Goal: Task Accomplishment & Management: Manage account settings

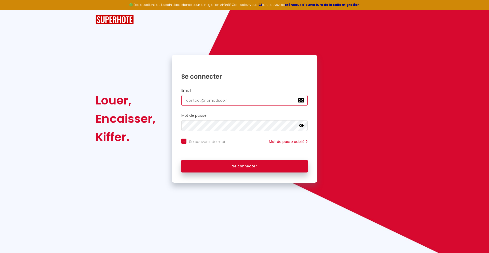
type input "[EMAIL_ADDRESS][DOMAIN_NAME]"
checkbox input "true"
type input "[EMAIL_ADDRESS][DOMAIN_NAME]"
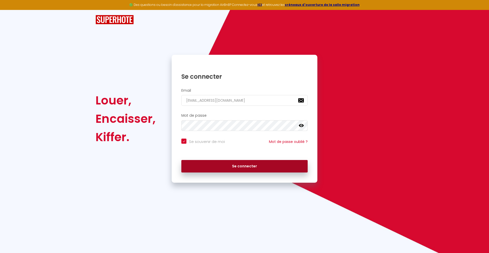
click at [244, 166] on button "Se connecter" at bounding box center [244, 166] width 126 height 13
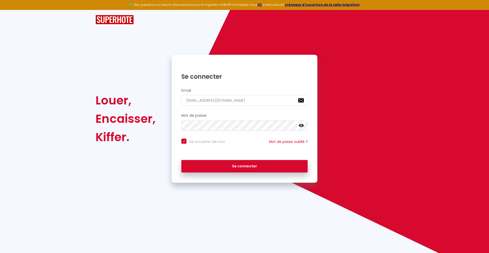
checkbox input "true"
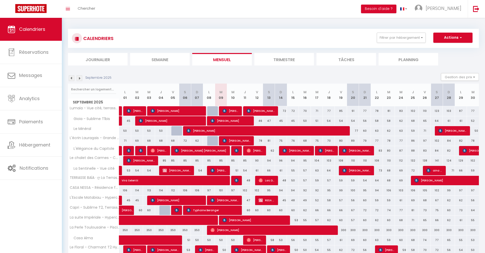
click at [98, 59] on li "Journalier" at bounding box center [98, 59] width 60 height 12
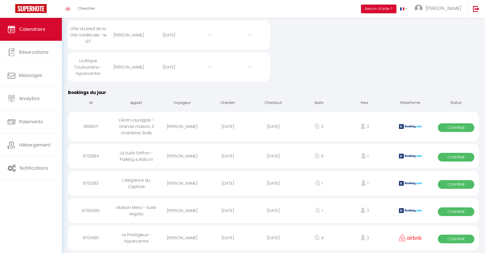
scroll to position [460, 0]
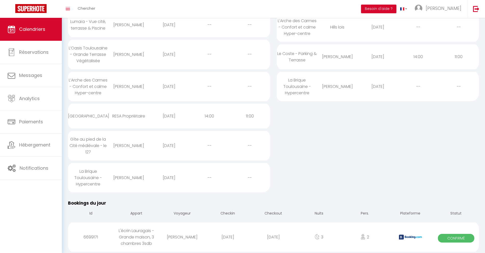
click at [273, 237] on div "[DATE]" at bounding box center [273, 237] width 46 height 17
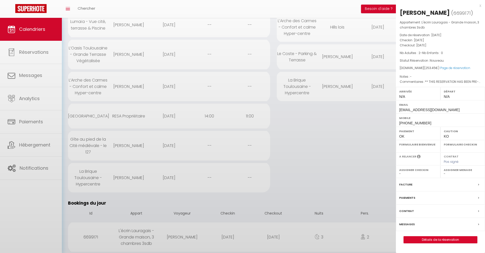
select select "0"
select select "1"
select select
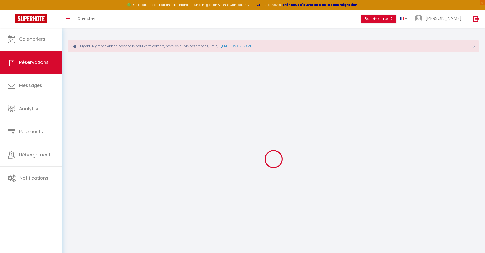
select select
checkbox input "false"
select select
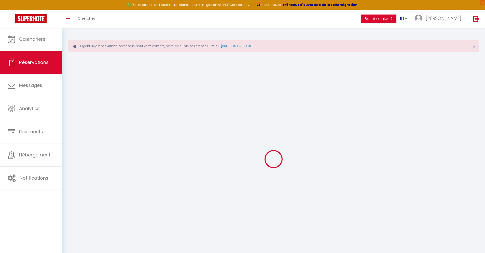
checkbox input "false"
type textarea "** THIS RESERVATION HAS BEEN PRE-PAID ** BOOKING NOTE : Payment charge is EUR 3…"
type input "72"
type input "7.95"
select select
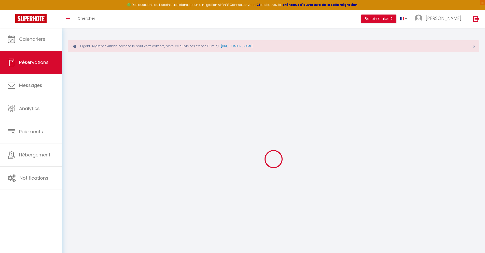
select select
checkbox input "false"
select select
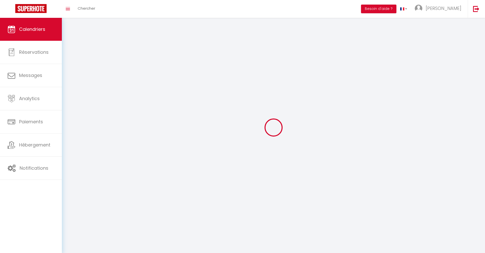
scroll to position [28, 0]
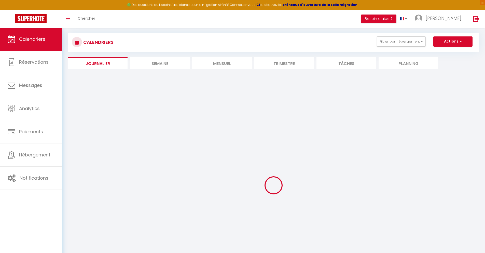
select select
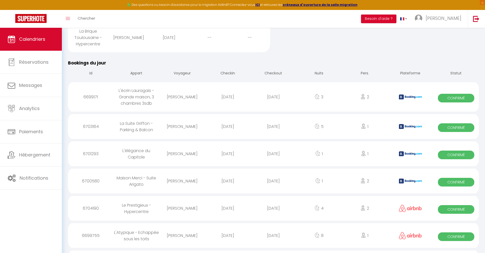
scroll to position [519, 0]
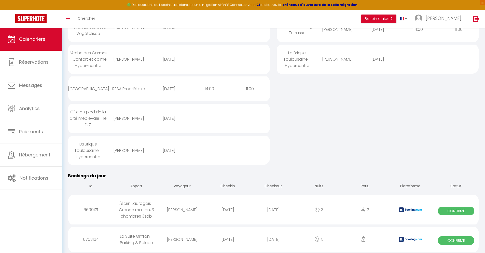
click at [273, 239] on div "[DATE]" at bounding box center [273, 239] width 46 height 17
select select "0"
select select "1"
select select
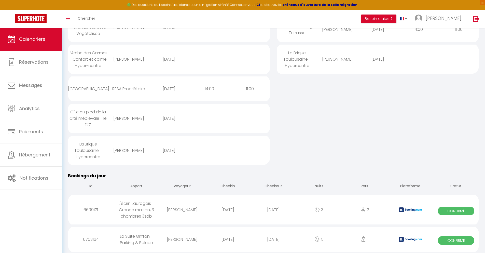
select select
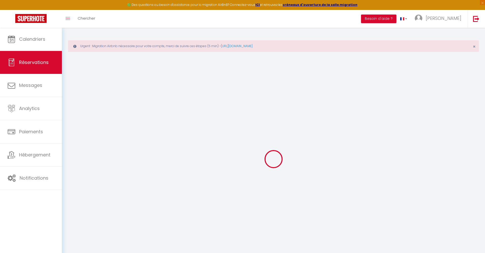
select select
checkbox input "false"
select select
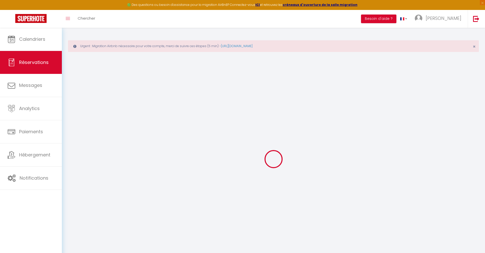
checkbox input "false"
type textarea "** THIS RESERVATION HAS BEEN PRE-PAID ** Reservation has a cancellation grace p…"
type input "40"
type input "13.96"
select select
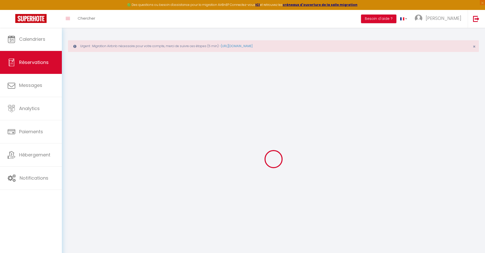
select select
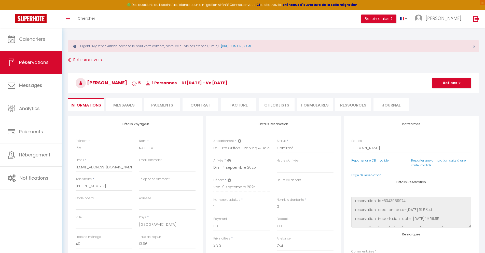
checkbox input "false"
select select
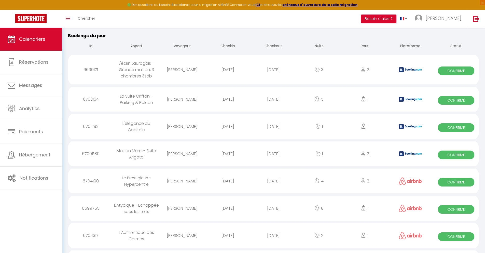
scroll to position [546, 0]
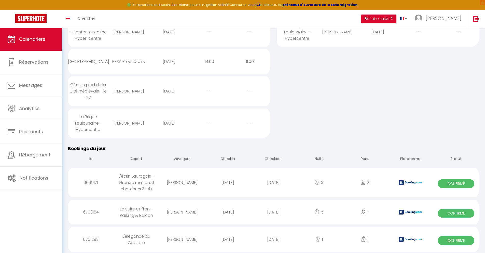
click at [273, 239] on div "[DATE]" at bounding box center [273, 239] width 46 height 17
select select "0"
select select "1"
select select
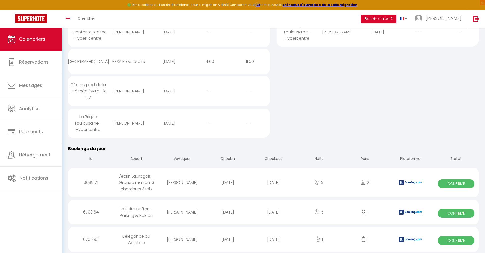
select select
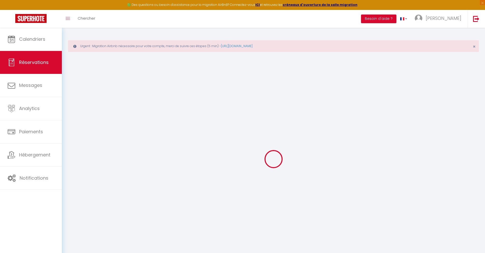
select select
checkbox input "false"
select select
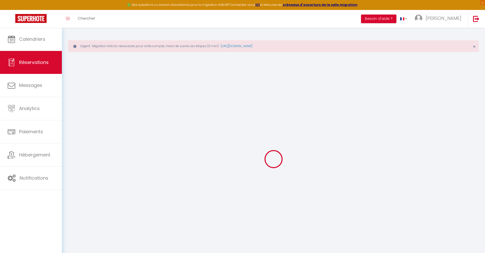
checkbox input "false"
type textarea "** THIS RESERVATION HAS BEEN PRE-PAID ** Approximate time of arrival: between 1…"
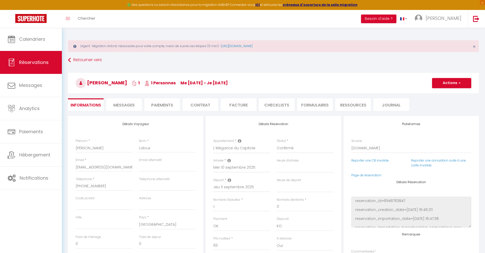
type input "40"
type input "4.12"
select select
checkbox input "false"
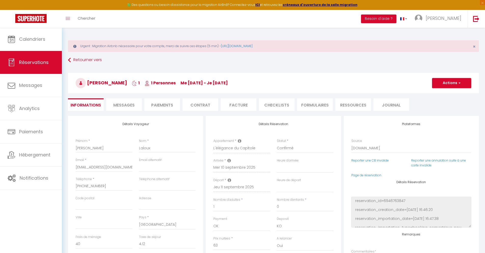
select select
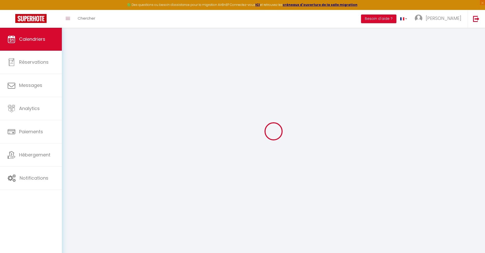
select select
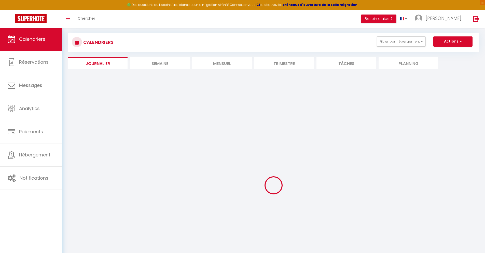
select select
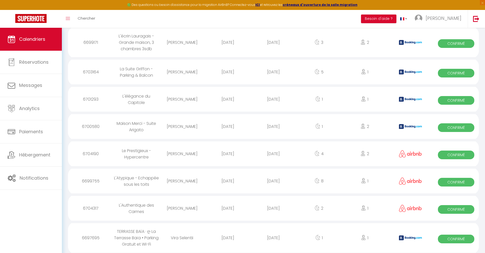
scroll to position [573, 0]
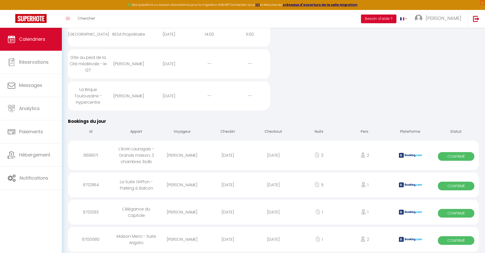
click at [273, 239] on div "[DATE]" at bounding box center [273, 239] width 46 height 17
select select "0"
select select "1"
select select
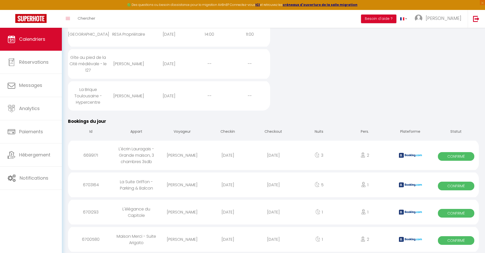
select select
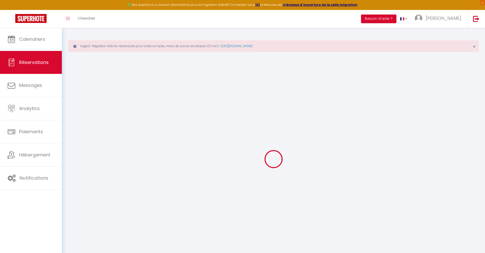
select select
checkbox input "false"
type textarea "** THIS RESERVATION HAS BEEN PRE-PAID ** BOOKING NOTE : Payment charge is EUR 0…"
type input "30"
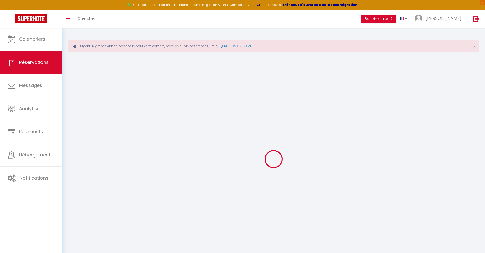
type input "2.01"
select select
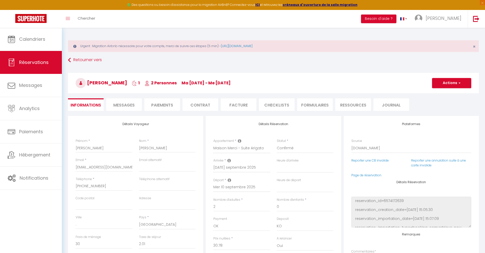
checkbox input "false"
select select
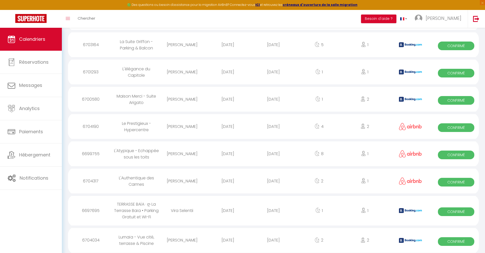
scroll to position [600, 0]
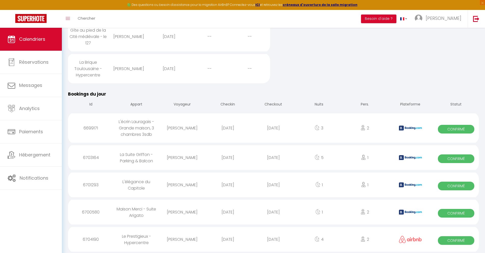
click at [273, 239] on div "[DATE]" at bounding box center [273, 239] width 46 height 17
select select "0"
select select "1"
select select
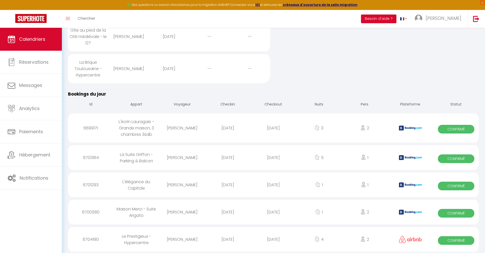
select select
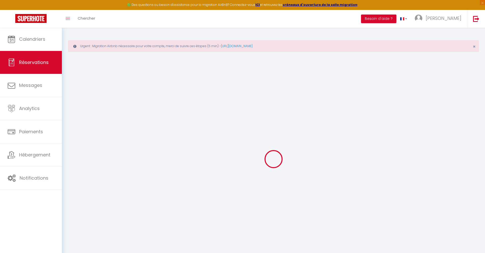
select select
checkbox input "false"
select select
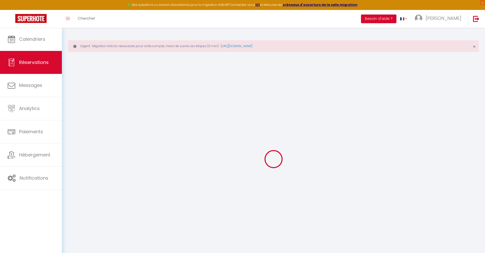
select select
checkbox input "false"
select select
type input "40"
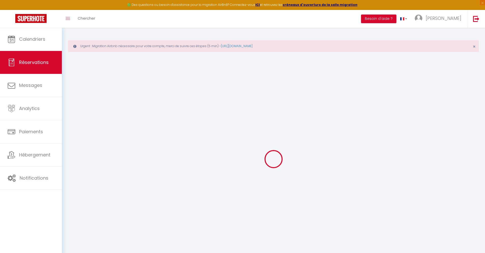
type input "21.19"
select select
checkbox input "false"
select select
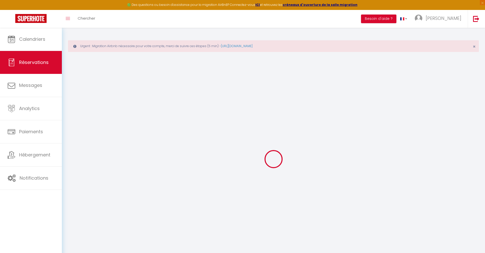
checkbox input "false"
select select
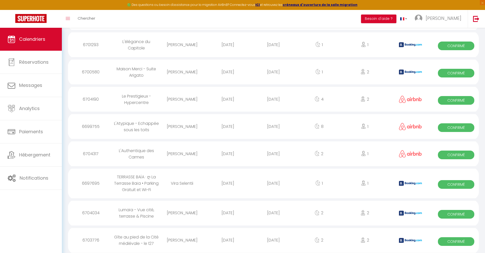
scroll to position [628, 0]
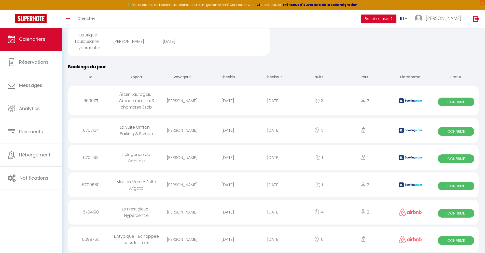
click at [273, 239] on div "[DATE]" at bounding box center [273, 239] width 46 height 17
select select "0"
select select "1"
select select
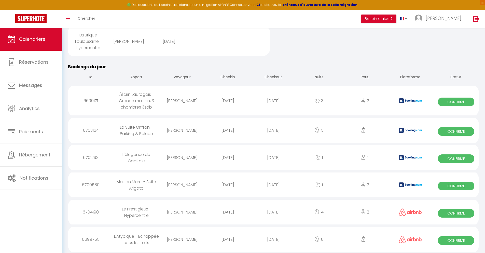
select select
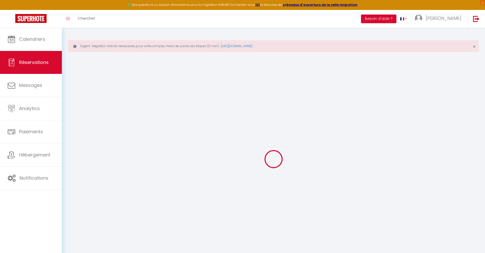
select select
checkbox input "false"
select select
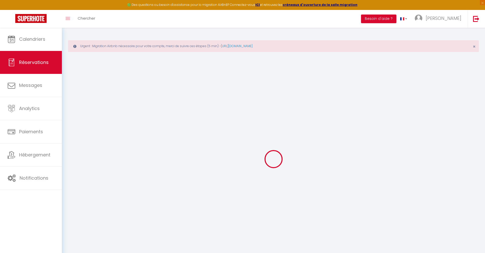
select select
checkbox input "false"
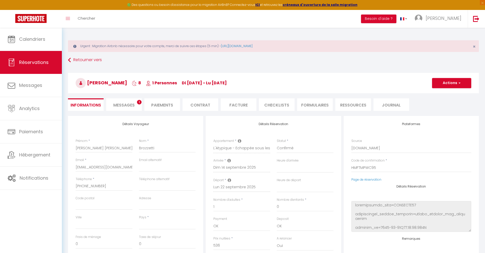
select select
type input "40"
type input "31.26"
select select
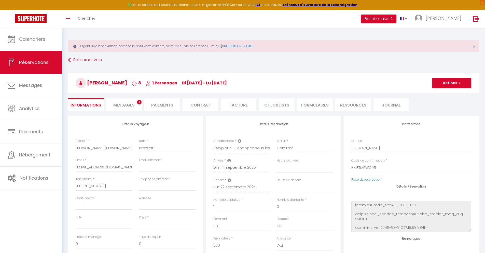
checkbox input "false"
select select
checkbox input "false"
select select
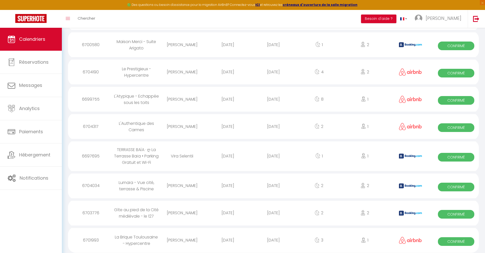
scroll to position [655, 0]
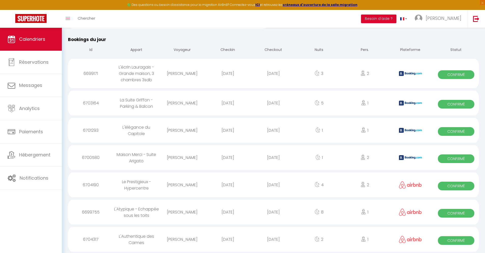
click at [273, 239] on div "[DATE]" at bounding box center [273, 239] width 46 height 17
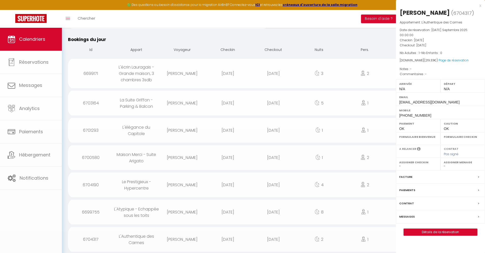
select select "0"
select select "1"
select select
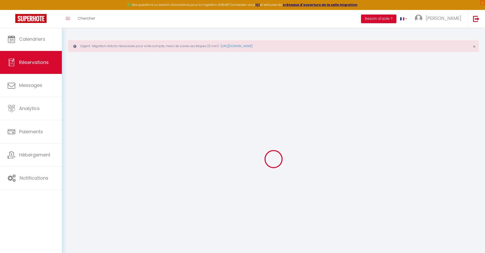
select select
checkbox input "false"
select select
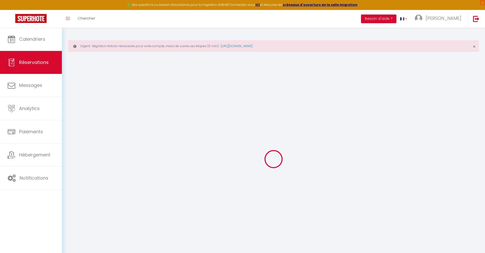
select select
checkbox input "false"
select select
type input "66"
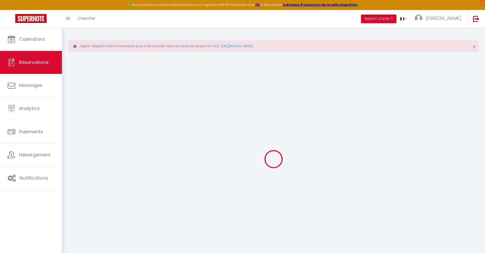
type input "9.33"
select select
checkbox input "false"
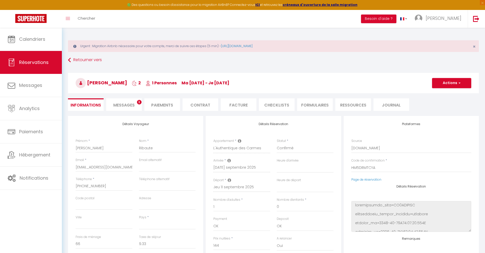
select select
checkbox input "false"
select select
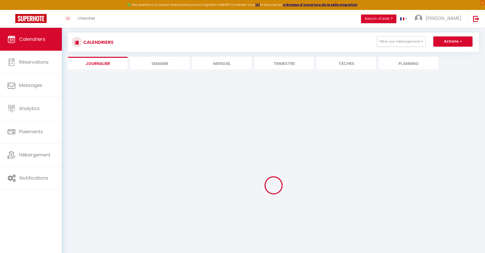
select select
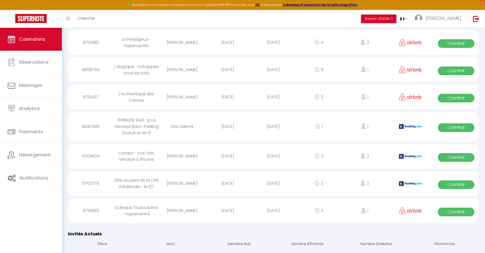
scroll to position [687, 0]
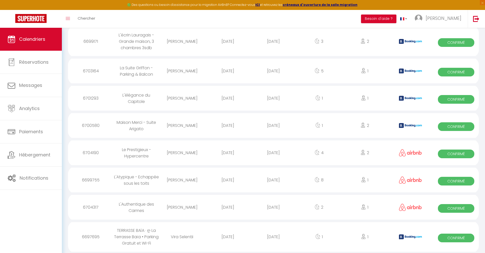
click at [273, 236] on div "[DATE]" at bounding box center [273, 236] width 46 height 17
select select "0"
select select "1"
select select
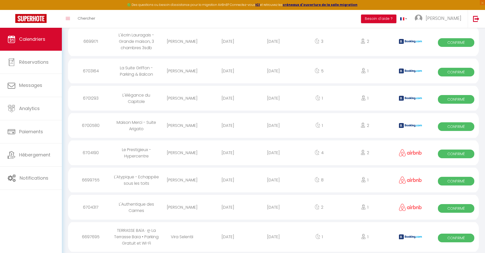
select select
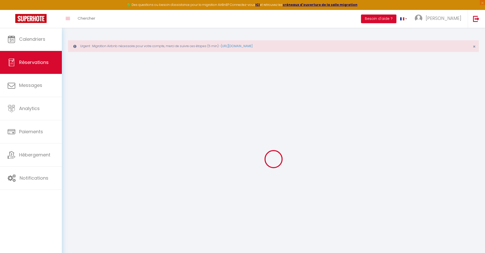
type input "Vira"
type input "Selentii"
type input "[EMAIL_ADDRESS][DOMAIN_NAME]"
type input "[PHONE_NUMBER]"
select select "DE"
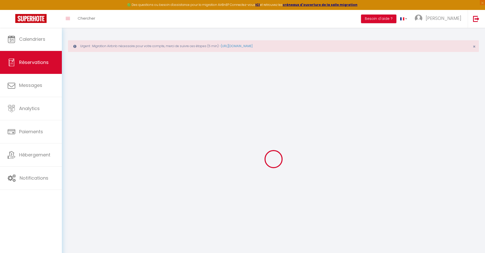
type input "14.89"
type input "1.27"
select select "61716"
select select "1"
select select
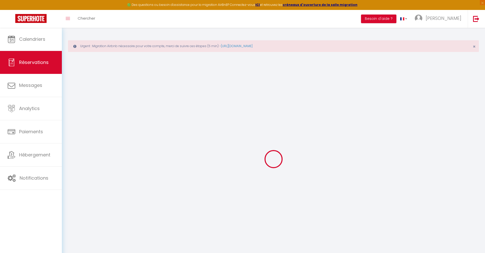
select select
type input "1"
select select "12"
select select
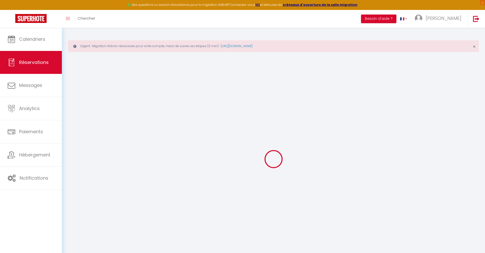
type input "47.6"
checkbox input "false"
type input "0"
select select "2"
type input "0"
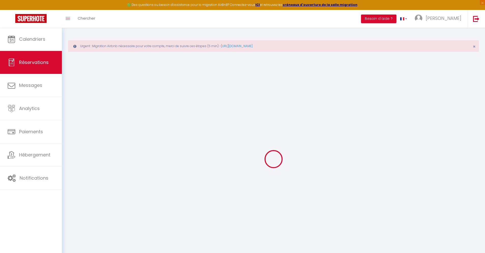
type input "0"
select select
select select "14"
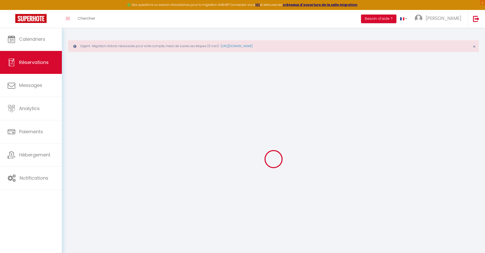
checkbox input "false"
select select
checkbox input "false"
select select
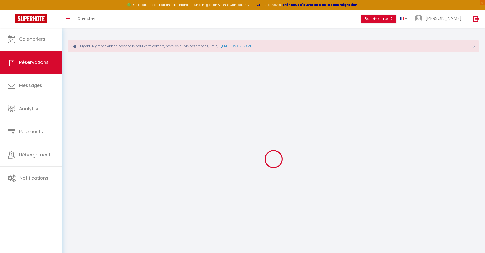
select select
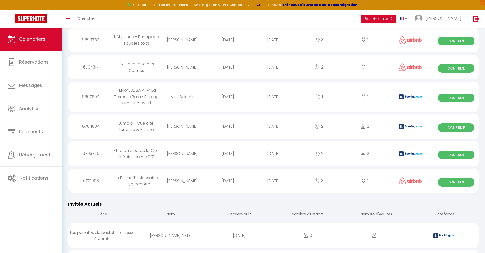
scroll to position [714, 0]
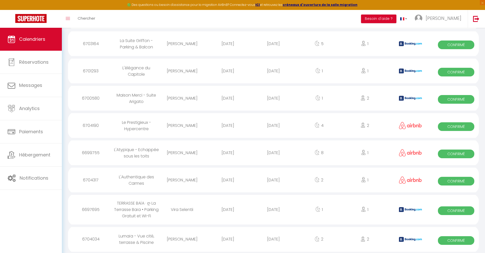
click at [273, 239] on div "[DATE]" at bounding box center [273, 239] width 46 height 17
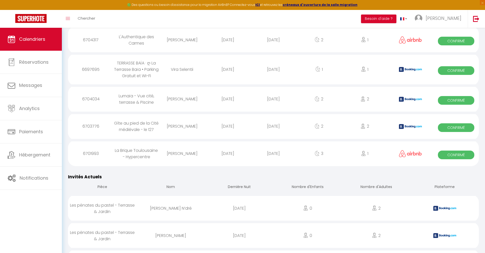
scroll to position [741, 0]
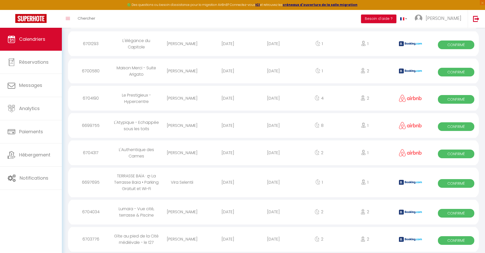
click at [273, 239] on div "[DATE]" at bounding box center [273, 239] width 46 height 17
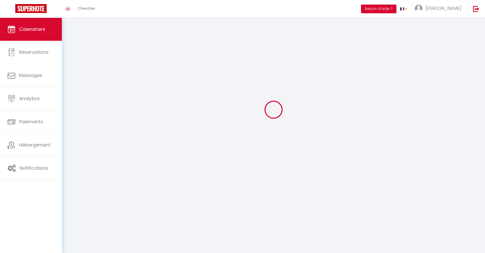
scroll to position [28, 0]
